Goal: Information Seeking & Learning: Learn about a topic

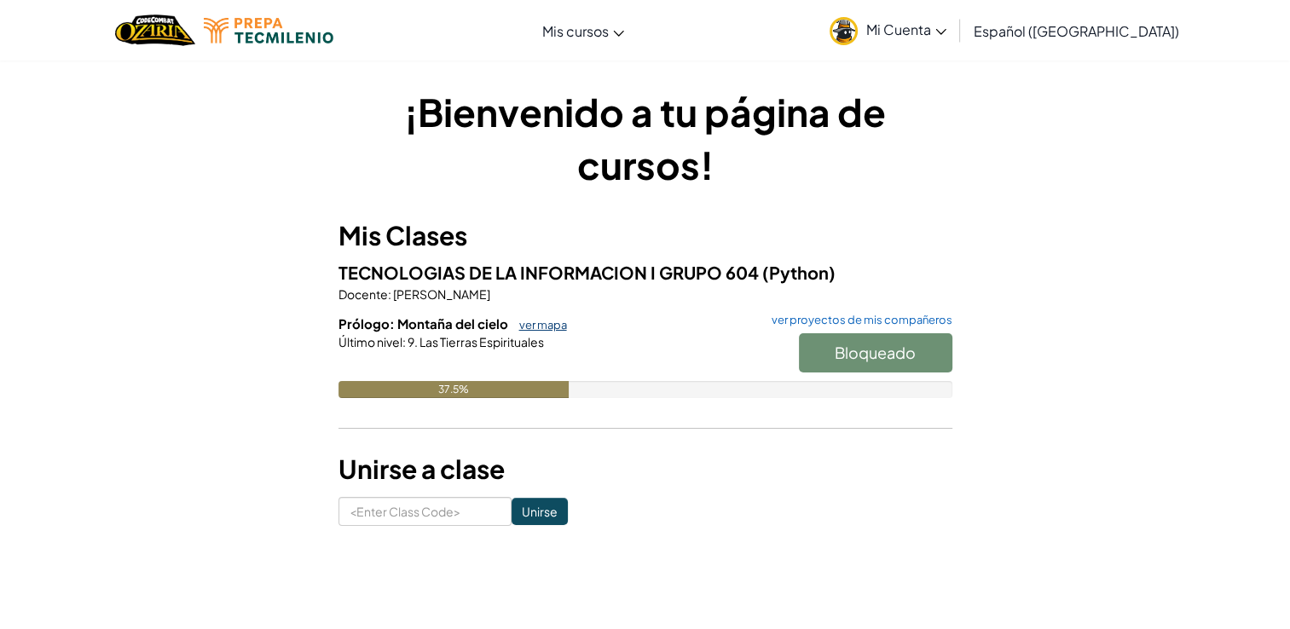
click at [531, 322] on link "ver mapa" at bounding box center [539, 325] width 56 height 14
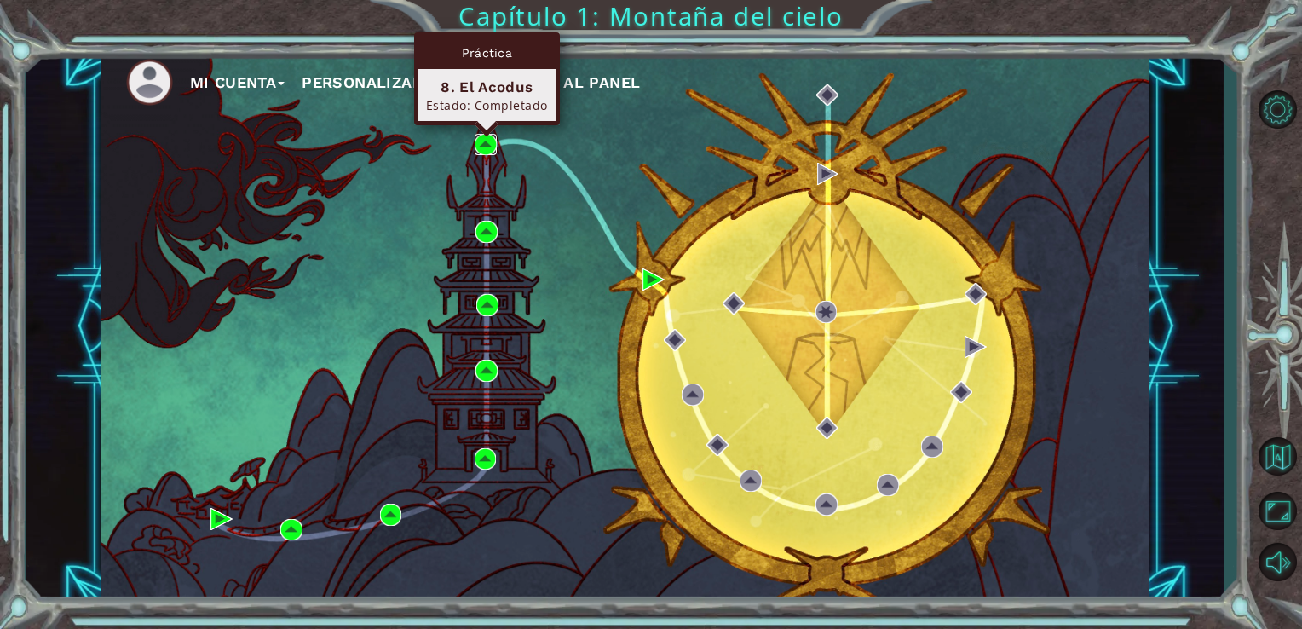
click at [484, 138] on img at bounding box center [486, 145] width 22 height 22
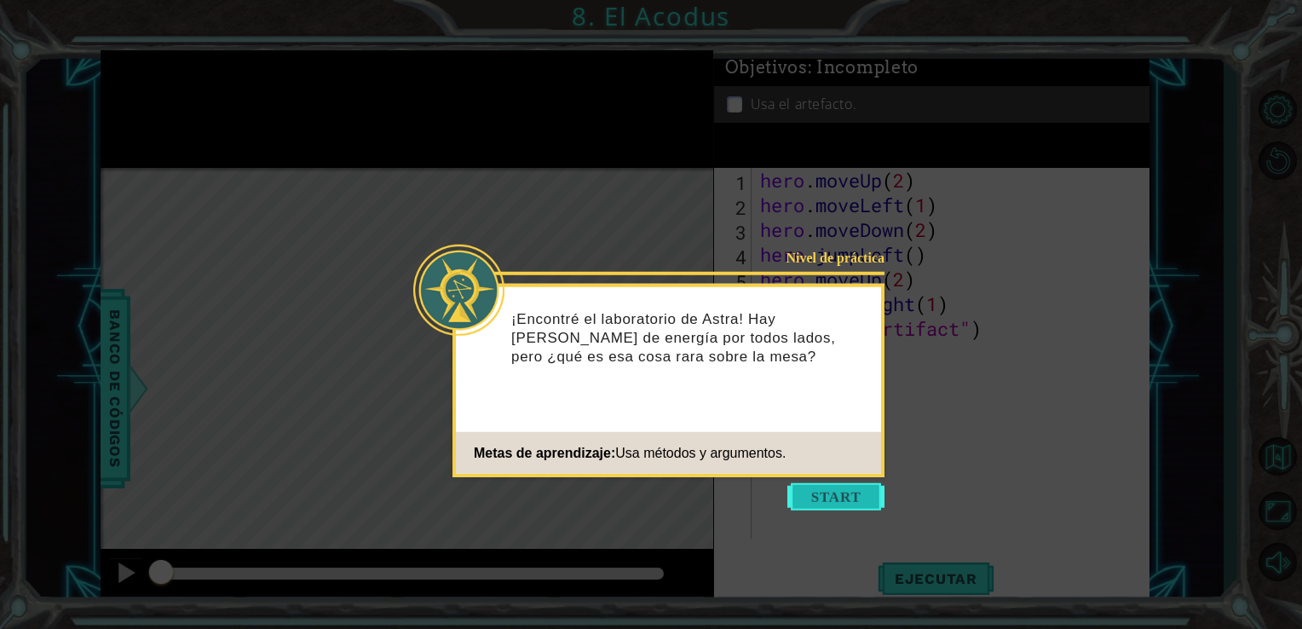
click at [829, 507] on button "Start" at bounding box center [836, 496] width 97 height 27
